Goal: Transaction & Acquisition: Purchase product/service

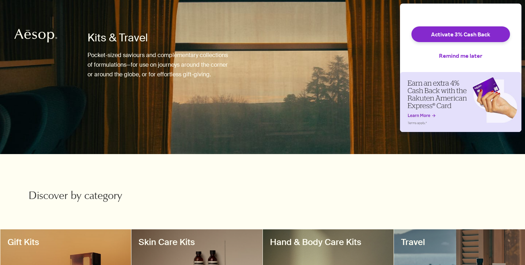
scroll to position [53, 0]
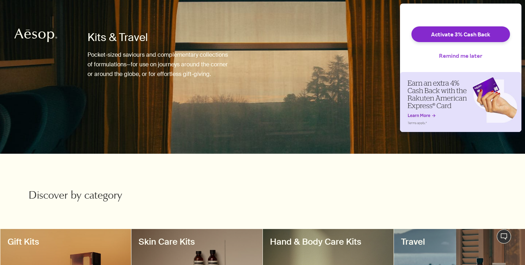
click at [456, 62] on button "Remind me later" at bounding box center [460, 56] width 55 height 16
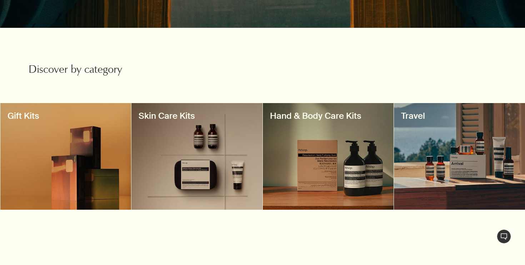
scroll to position [182, 0]
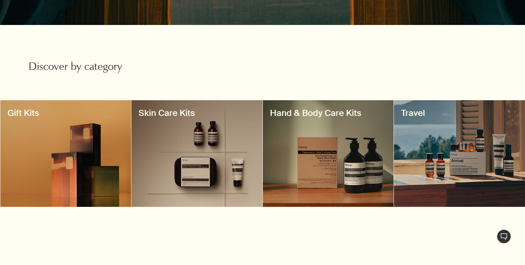
click at [509, 84] on div at bounding box center [262, 84] width 525 height 0
click at [421, 141] on div at bounding box center [459, 153] width 131 height 107
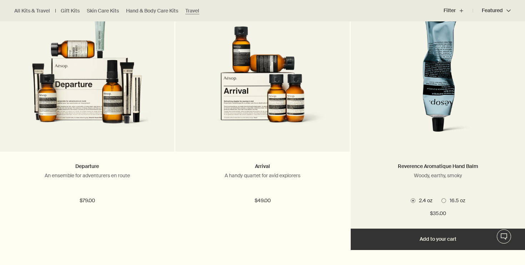
scroll to position [1025, 0]
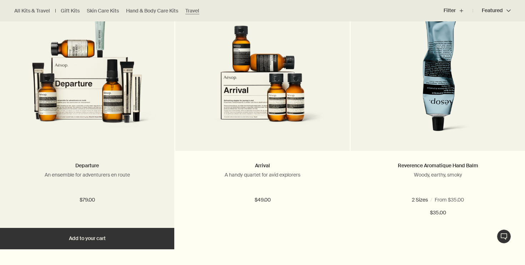
click at [129, 132] on img at bounding box center [86, 74] width 151 height 132
